Goal: Check status: Check status

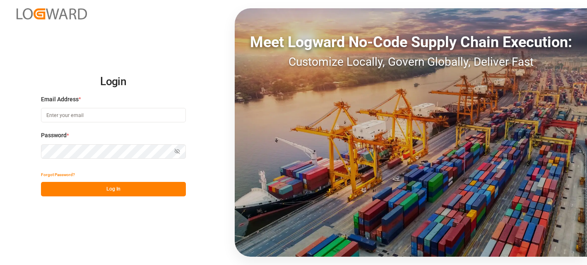
type input "[PERSON_NAME][EMAIL_ADDRESS][PERSON_NAME][DOMAIN_NAME]"
click at [136, 186] on button "Log In" at bounding box center [113, 189] width 145 height 14
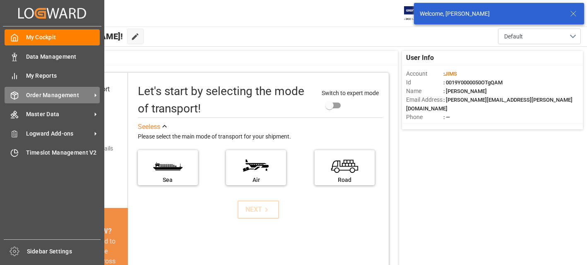
click at [52, 94] on span "Order Management" at bounding box center [58, 95] width 65 height 9
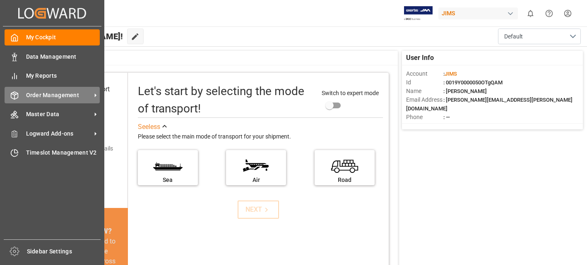
click at [71, 96] on span "Order Management" at bounding box center [58, 95] width 65 height 9
click at [47, 95] on span "Order Management" at bounding box center [58, 95] width 65 height 9
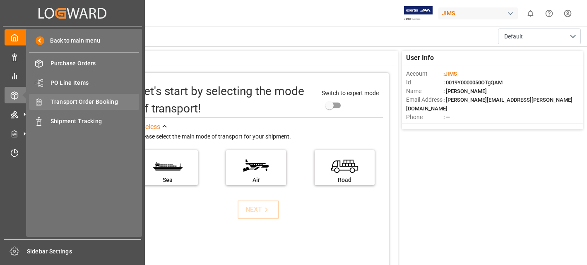
click at [93, 101] on span "Transport Order Booking" at bounding box center [95, 102] width 89 height 9
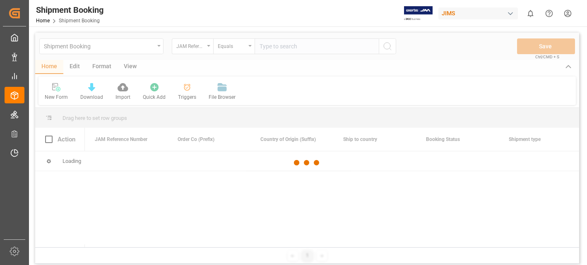
click at [272, 47] on div at bounding box center [307, 163] width 544 height 260
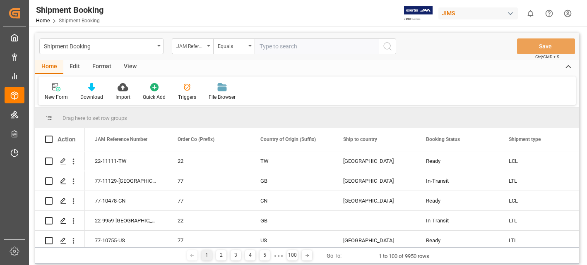
click at [269, 44] on input "text" at bounding box center [317, 47] width 124 height 16
type input "22-10112-CN"
click at [387, 45] on icon "search button" at bounding box center [388, 46] width 10 height 10
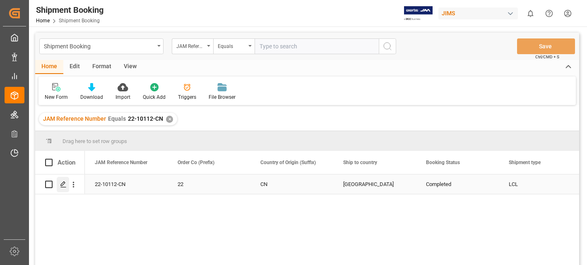
click at [65, 182] on icon "Press SPACE to select this row." at bounding box center [63, 184] width 7 height 7
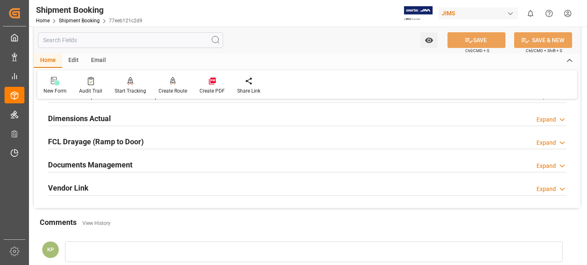
scroll to position [207, 0]
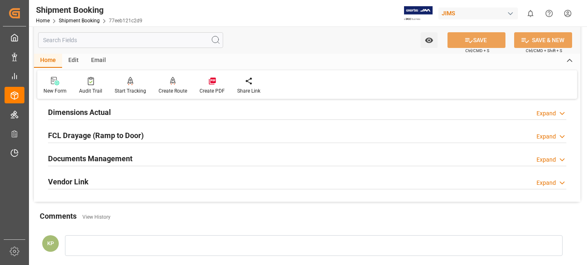
click at [548, 160] on div "Expand" at bounding box center [546, 160] width 19 height 9
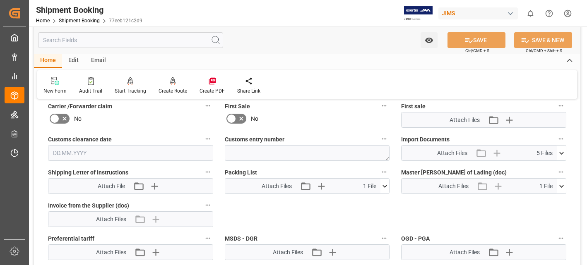
scroll to position [373, 0]
click at [561, 152] on icon at bounding box center [561, 152] width 9 height 9
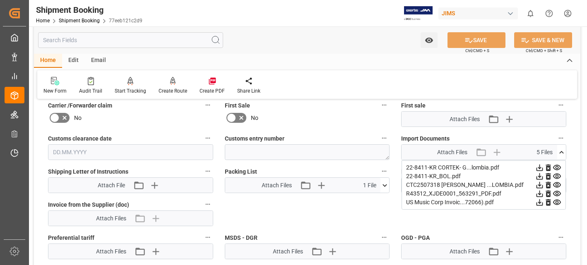
click at [539, 203] on icon at bounding box center [539, 202] width 9 height 9
click at [540, 193] on icon at bounding box center [539, 194] width 9 height 9
click at [539, 185] on icon at bounding box center [540, 185] width 7 height 7
click at [538, 166] on icon at bounding box center [539, 168] width 9 height 9
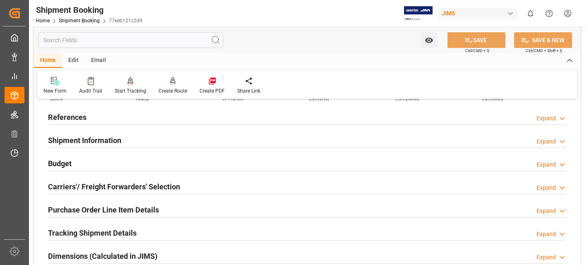
scroll to position [0, 0]
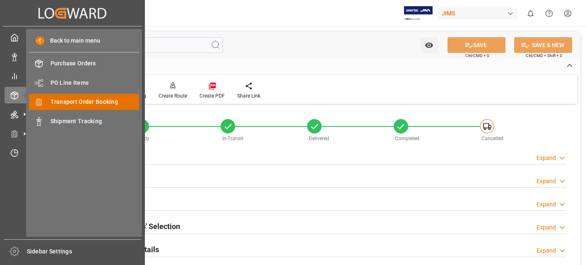
click at [96, 101] on span "Transport Order Booking" at bounding box center [95, 102] width 89 height 9
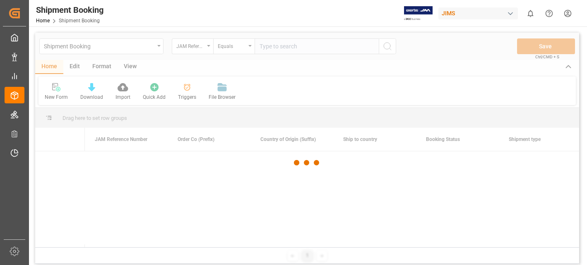
click at [299, 46] on div at bounding box center [307, 163] width 544 height 260
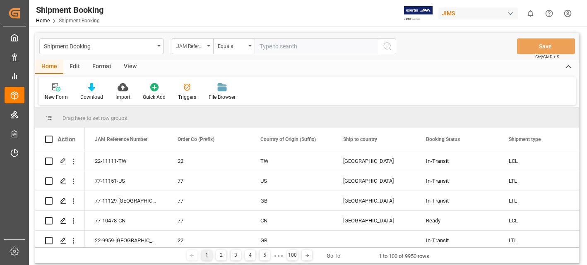
click at [299, 46] on input "text" at bounding box center [317, 47] width 124 height 16
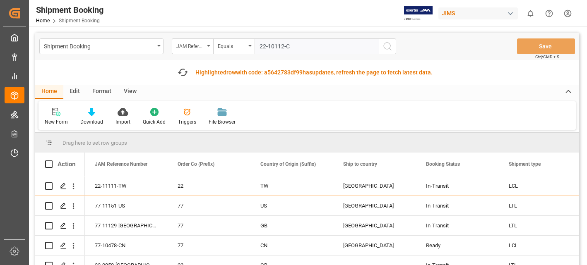
type input "22-10112-CN"
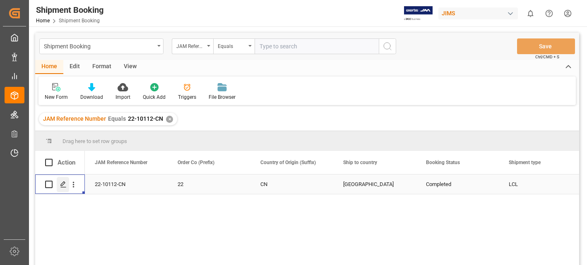
click at [62, 184] on polygon "Press SPACE to select this row." at bounding box center [63, 184] width 4 height 4
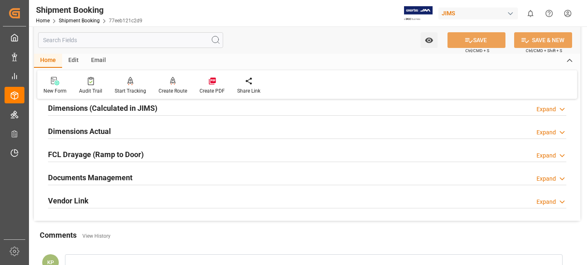
scroll to position [207, 0]
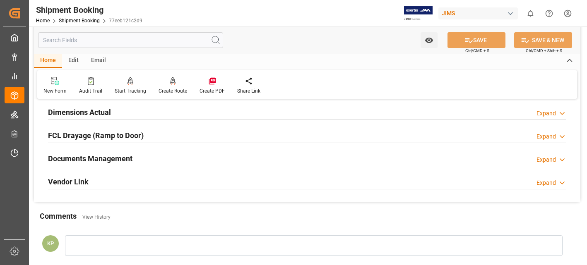
click at [546, 161] on div "Expand" at bounding box center [546, 160] width 19 height 9
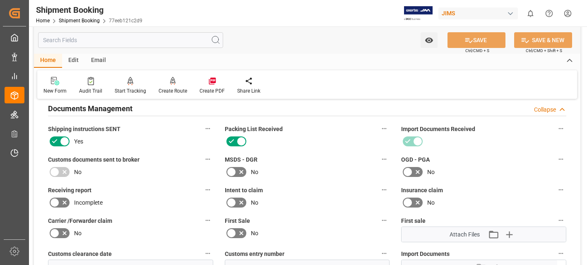
scroll to position [373, 0]
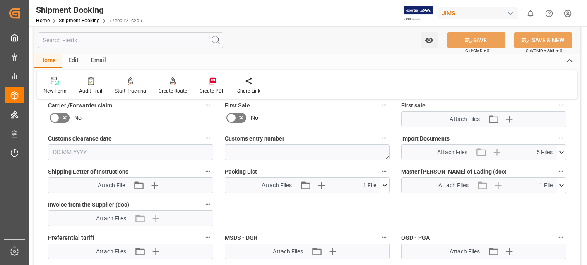
click at [560, 154] on icon at bounding box center [561, 152] width 9 height 9
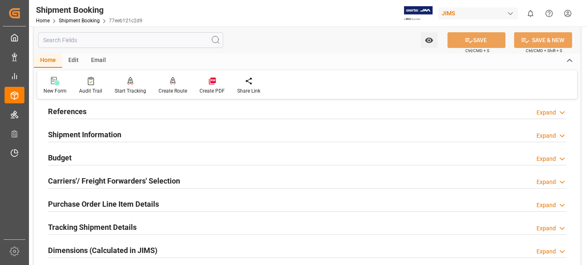
scroll to position [0, 0]
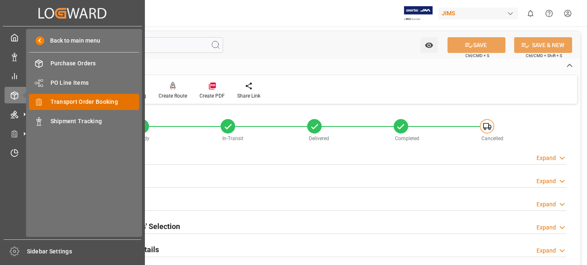
click at [85, 99] on span "Transport Order Booking" at bounding box center [95, 102] width 89 height 9
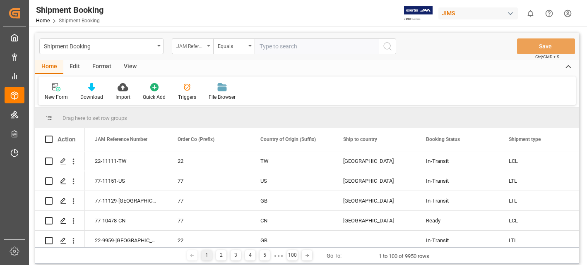
click at [209, 44] on div "JAM Reference Number" at bounding box center [192, 47] width 41 height 16
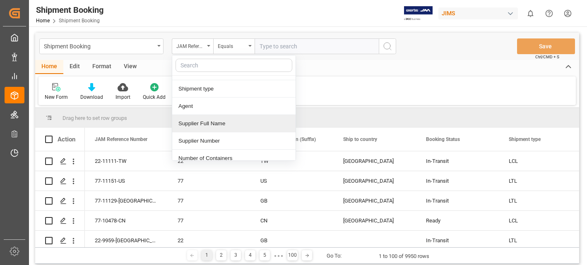
scroll to position [83, 0]
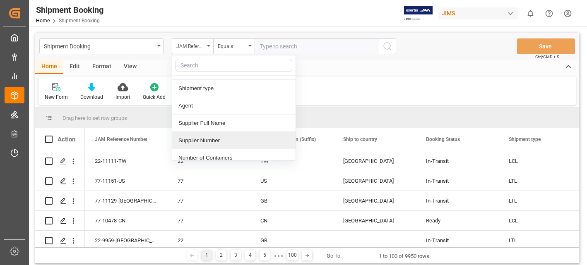
click at [218, 141] on div "Supplier Number" at bounding box center [233, 140] width 123 height 17
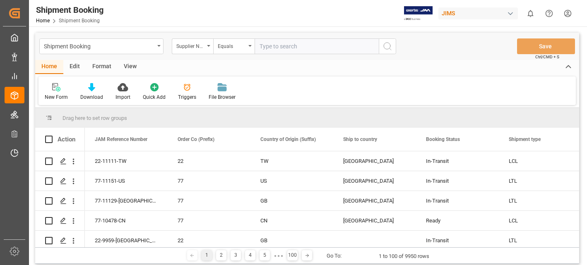
click at [284, 48] on input "text" at bounding box center [317, 47] width 124 height 16
type input "662685"
click at [386, 46] on icon "search button" at bounding box center [388, 46] width 10 height 10
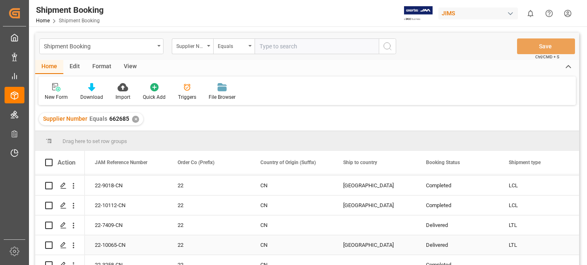
scroll to position [223, 0]
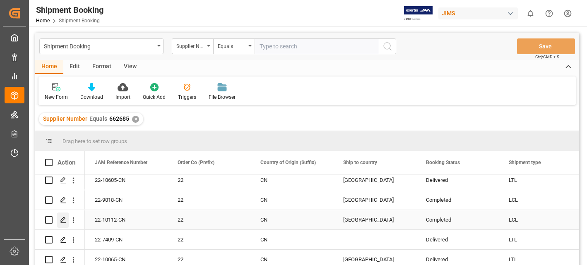
click at [64, 219] on icon "Press SPACE to select this row." at bounding box center [63, 220] width 7 height 7
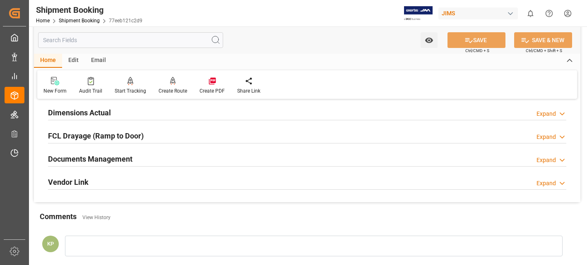
scroll to position [207, 0]
click at [549, 159] on div "Expand" at bounding box center [546, 160] width 19 height 9
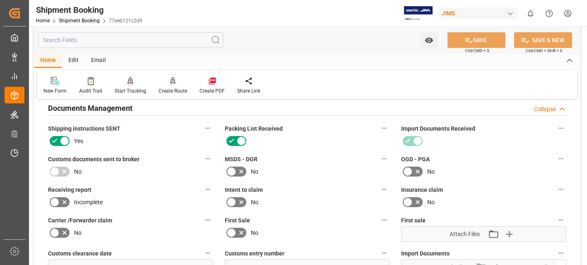
scroll to position [331, 0]
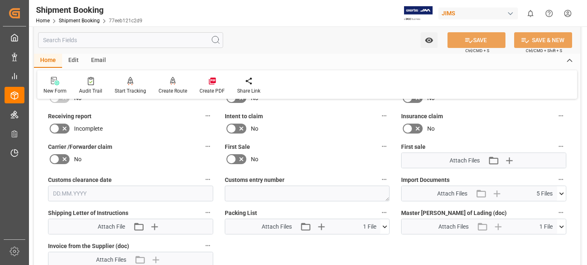
click at [561, 193] on icon at bounding box center [561, 194] width 9 height 9
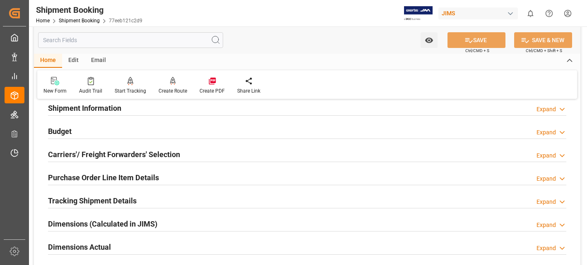
scroll to position [0, 0]
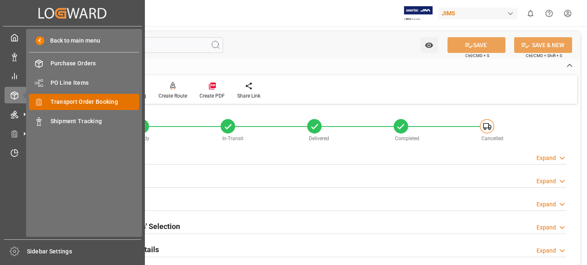
click at [87, 101] on span "Transport Order Booking" at bounding box center [95, 102] width 89 height 9
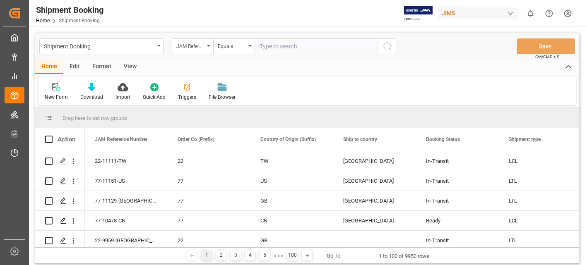
click at [272, 49] on input "text" at bounding box center [317, 47] width 124 height 16
type input "22-8411-KR"
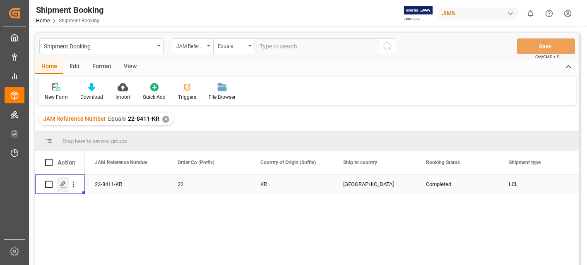
click at [62, 183] on icon "Press SPACE to select this row." at bounding box center [63, 184] width 7 height 7
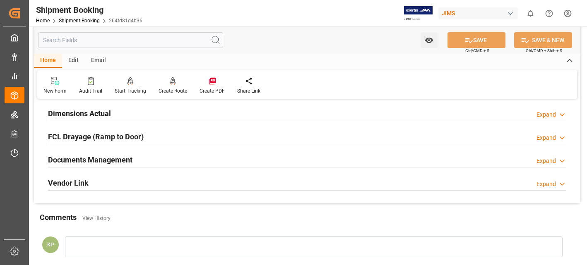
scroll to position [207, 0]
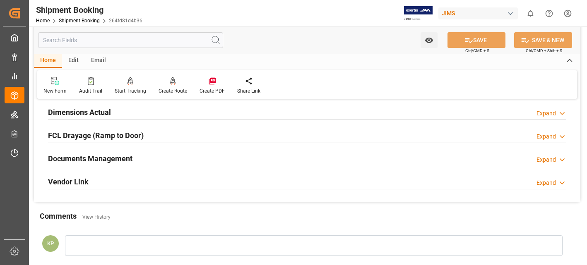
click at [546, 159] on div "Expand" at bounding box center [546, 160] width 19 height 9
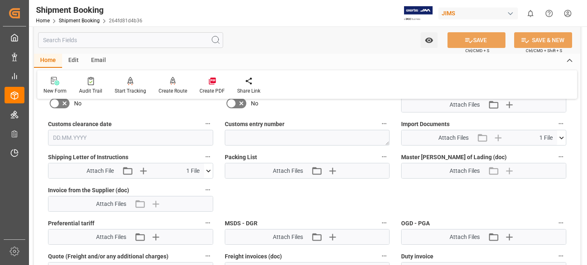
scroll to position [373, 0]
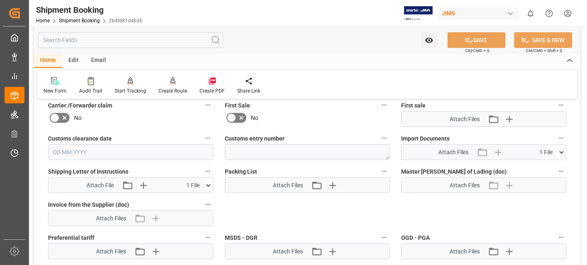
click at [561, 150] on icon at bounding box center [561, 152] width 9 height 9
click at [538, 168] on icon at bounding box center [539, 168] width 9 height 9
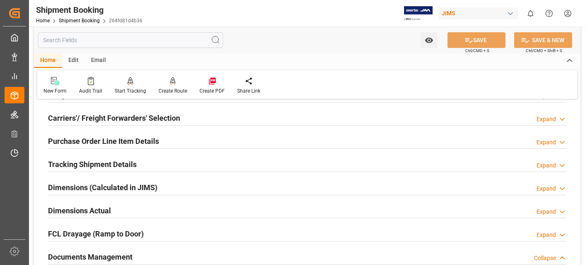
scroll to position [0, 0]
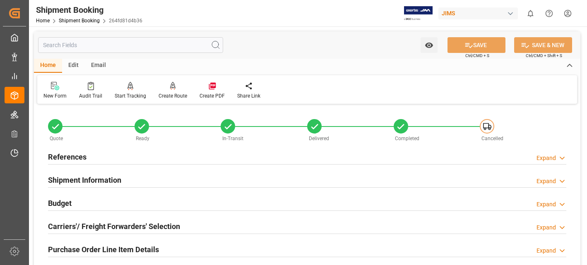
click at [568, 13] on html "Created by potrace 1.15, written by [PERSON_NAME] [DATE]-[DATE] Created by potr…" at bounding box center [293, 132] width 587 height 265
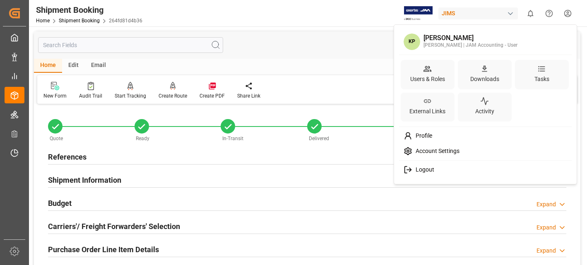
click at [426, 168] on span "Logout" at bounding box center [423, 169] width 22 height 7
